Goal: Information Seeking & Learning: Check status

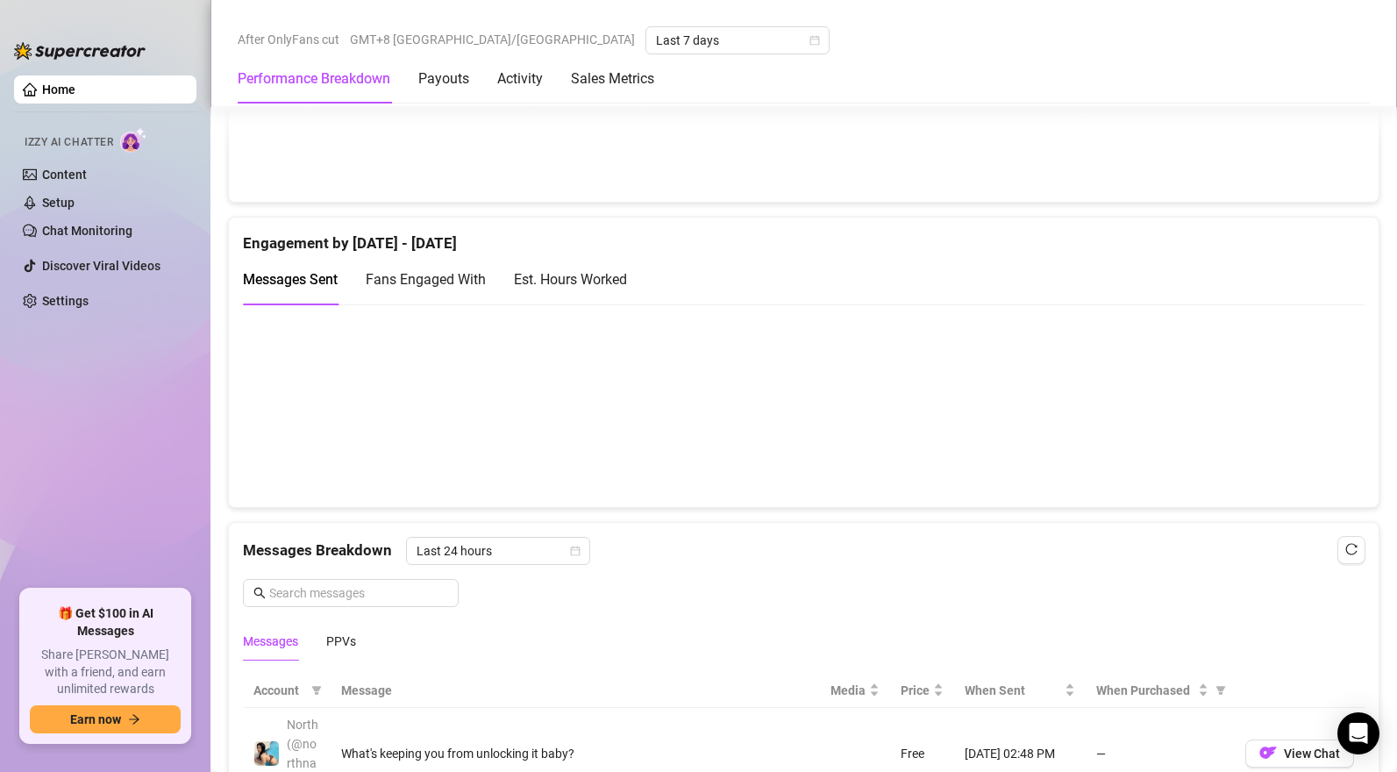
scroll to position [777, 0]
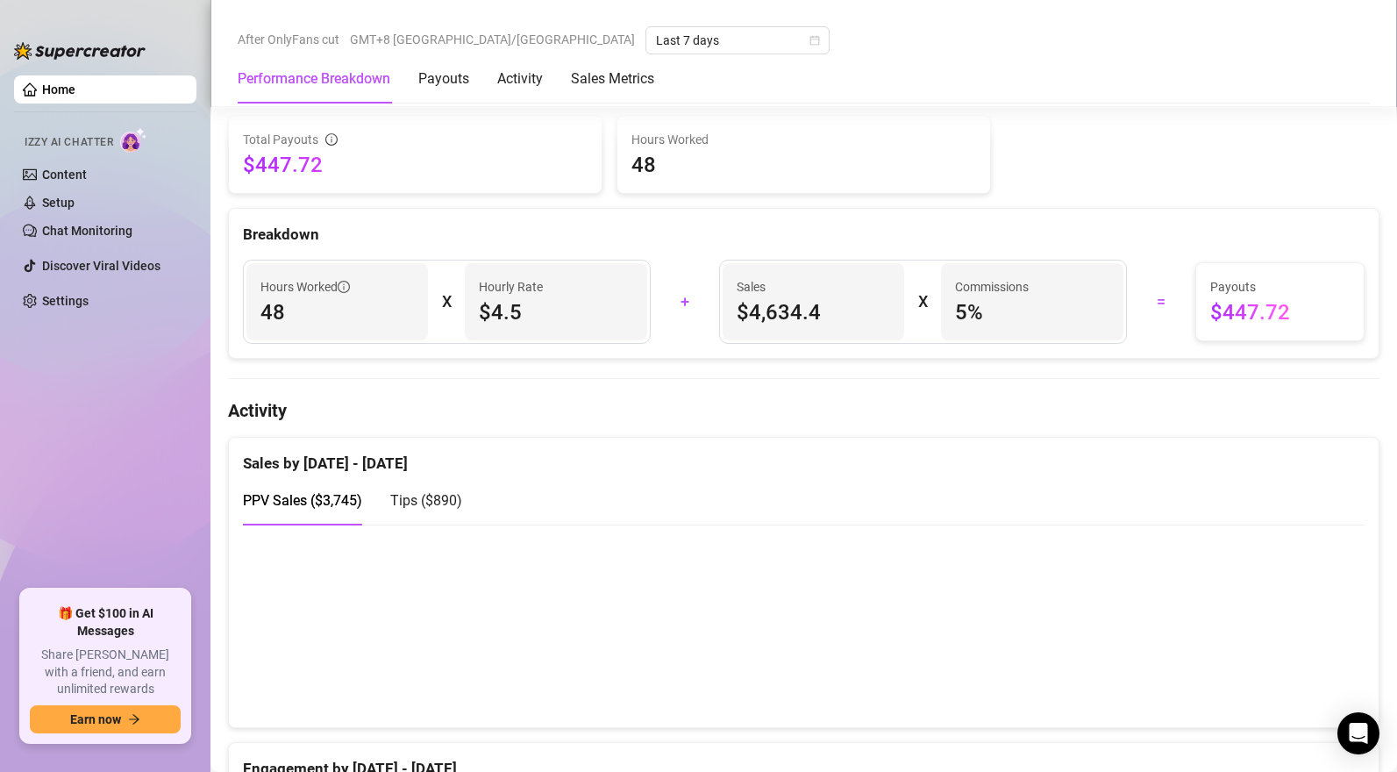
click at [425, 508] on span "Tips ( $890 )" at bounding box center [426, 500] width 72 height 17
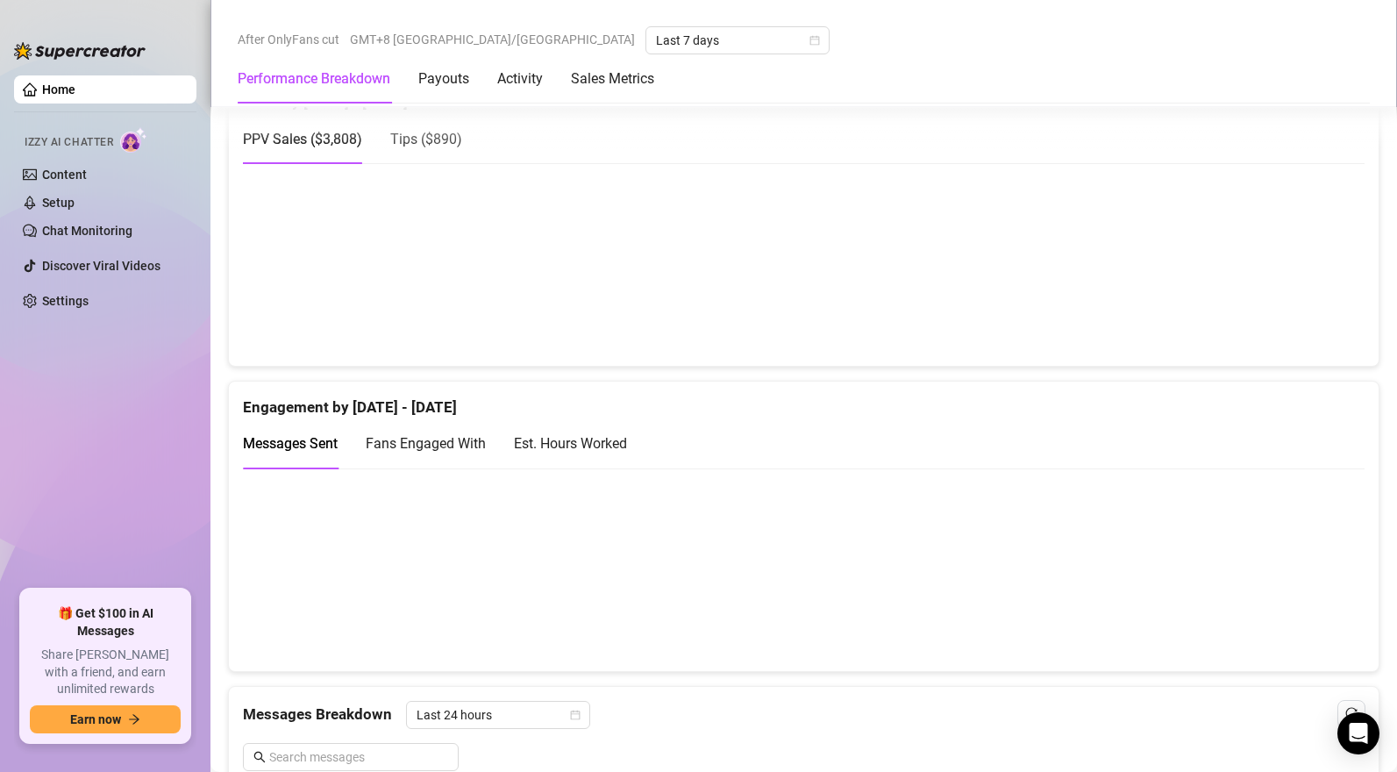
scroll to position [1135, 0]
click at [452, 149] on span "Tips ( $890 )" at bounding box center [426, 142] width 72 height 17
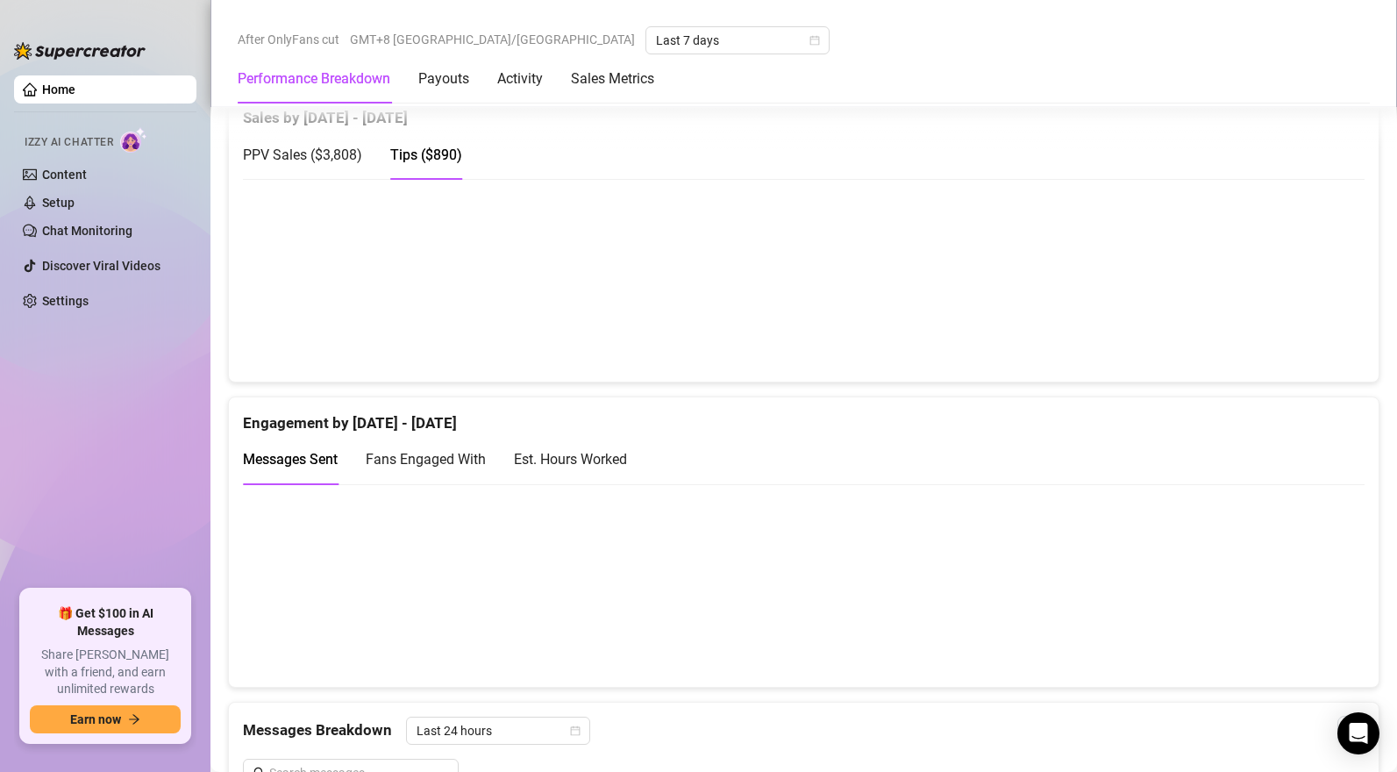
scroll to position [1104, 0]
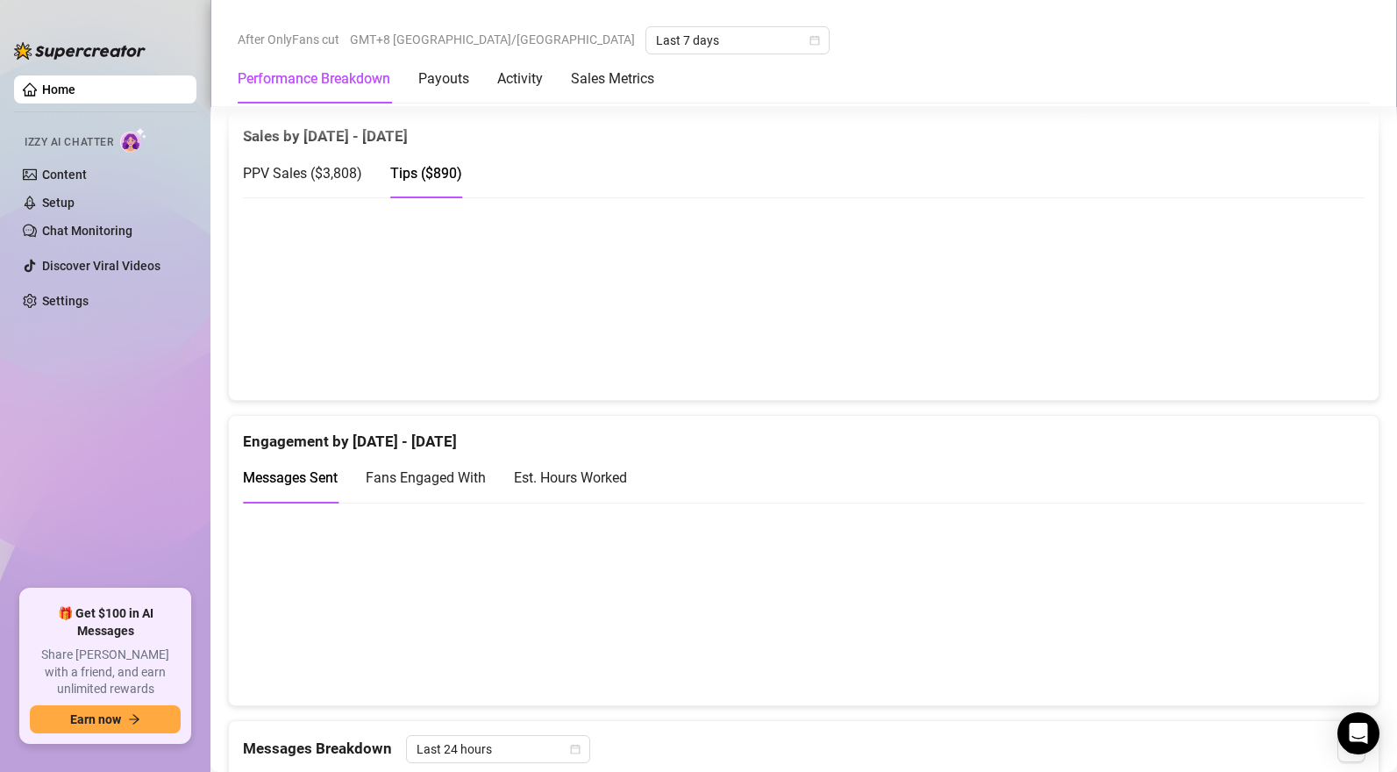
click at [338, 174] on span "PPV Sales ( $3,808 )" at bounding box center [302, 173] width 119 height 17
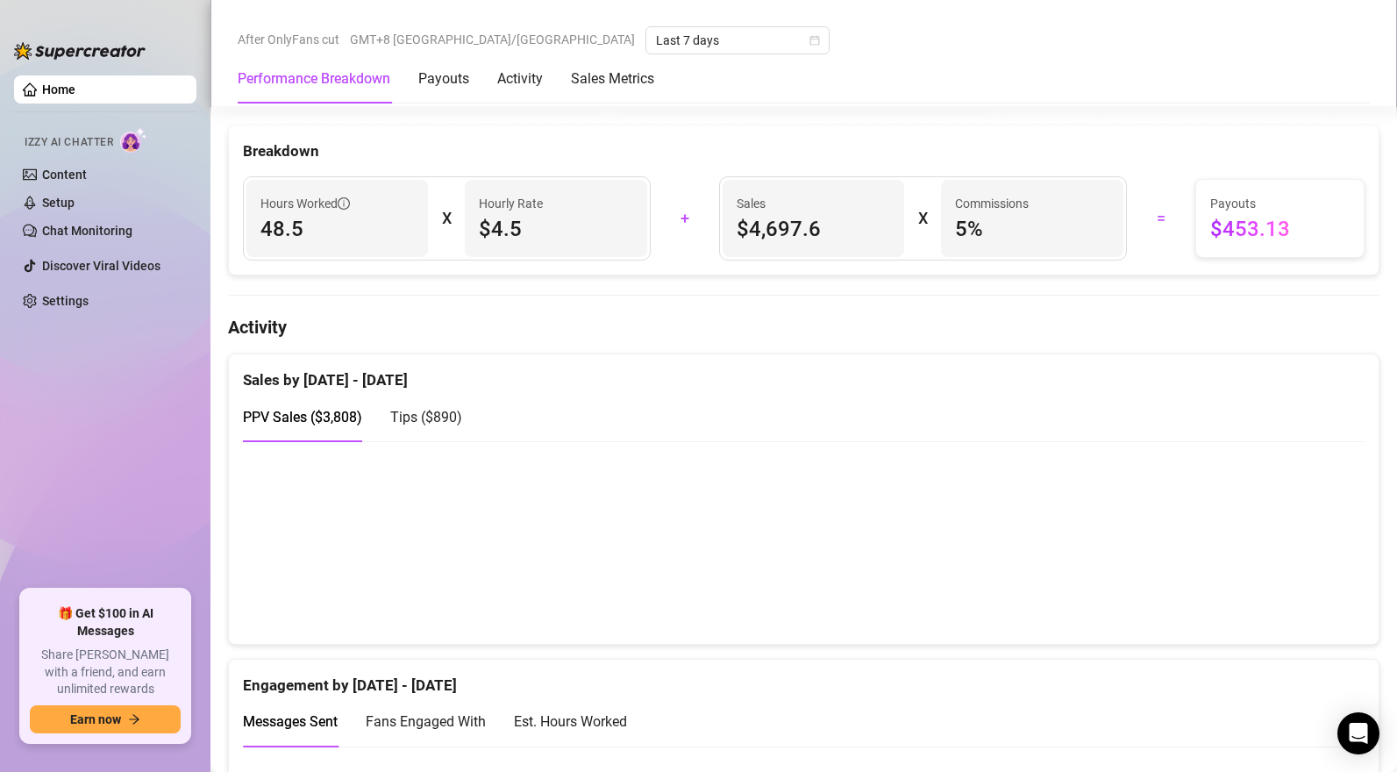
scroll to position [860, 0]
